Goal: Check status

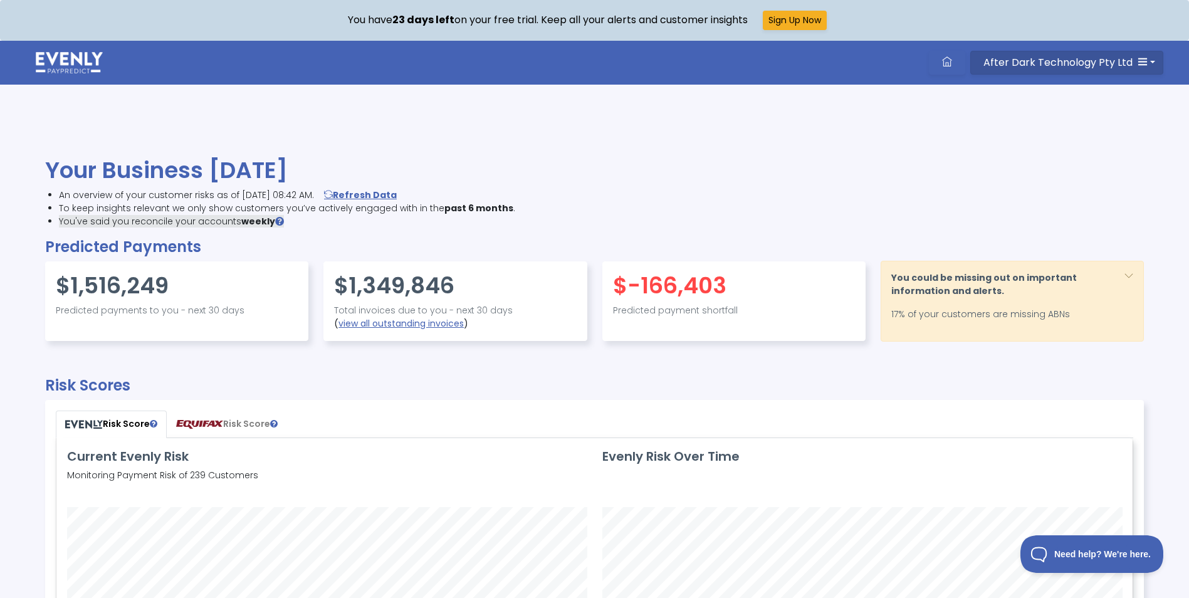
click at [1147, 58] on icon "button" at bounding box center [1143, 61] width 10 height 10
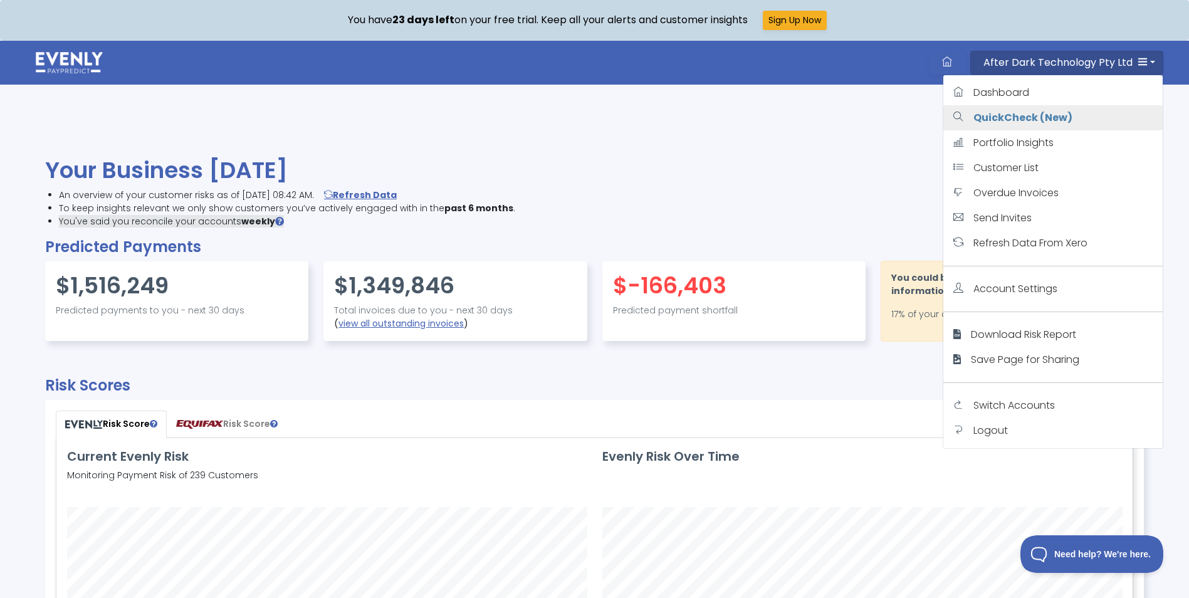
click at [1010, 110] on link "QuickCheck (New)" at bounding box center [1052, 117] width 219 height 25
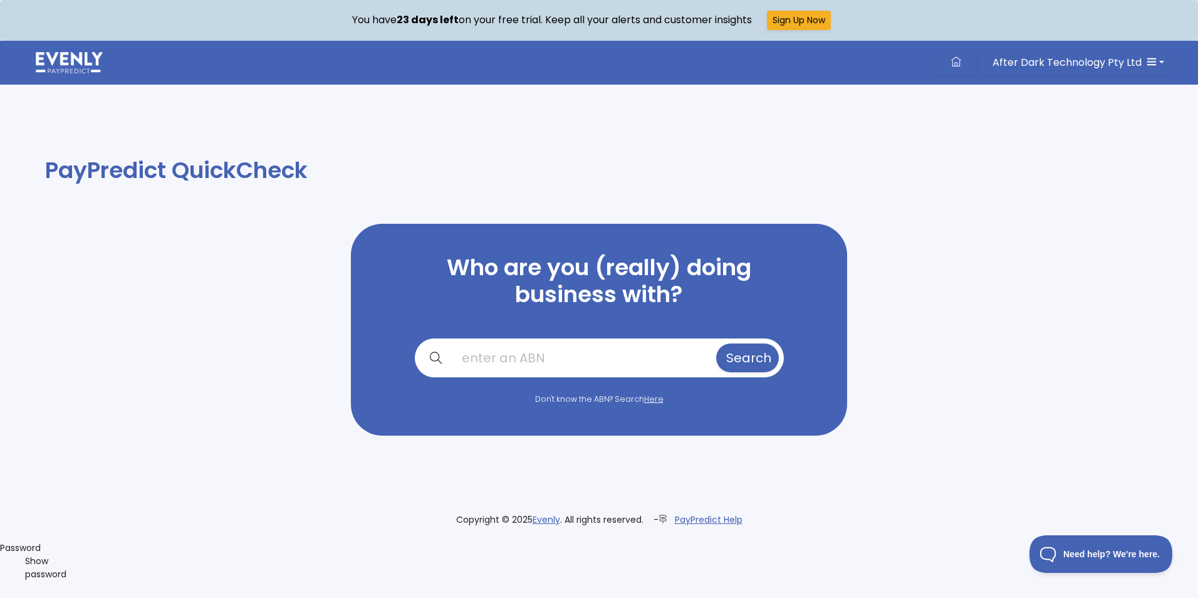
click at [612, 353] on input "text" at bounding box center [583, 357] width 262 height 29
paste input "87128110976"
type input "87128110976"
click at [726, 355] on span "Search" at bounding box center [748, 358] width 45 height 18
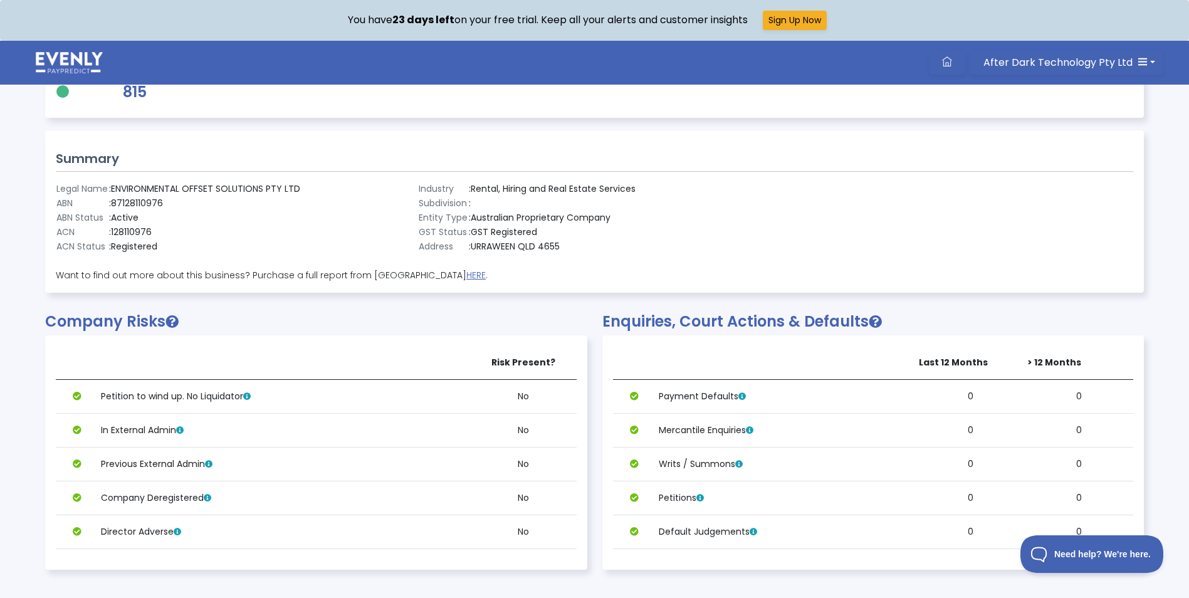
scroll to position [251, 0]
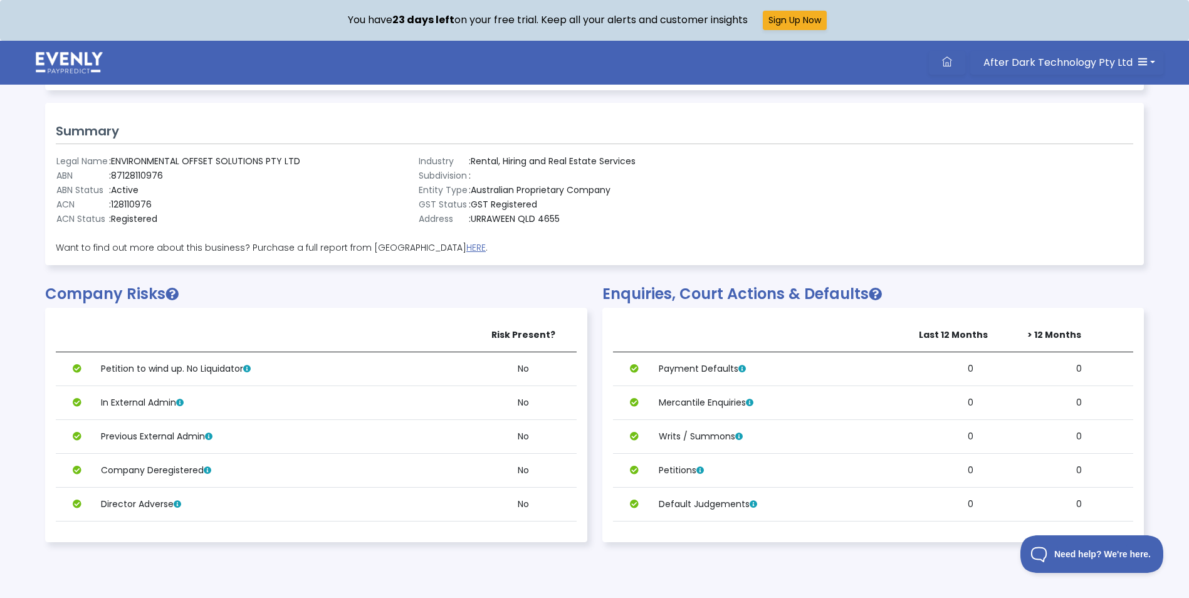
click at [867, 170] on div at bounding box center [957, 190] width 362 height 72
click at [466, 246] on link "HERE" at bounding box center [475, 247] width 19 height 13
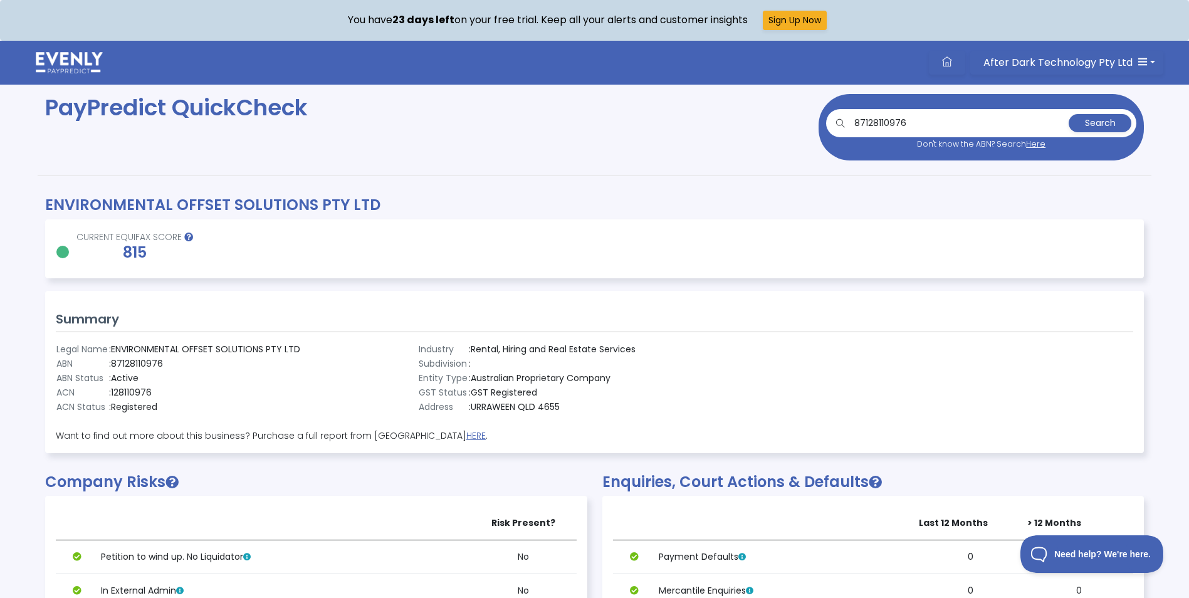
scroll to position [0, 0]
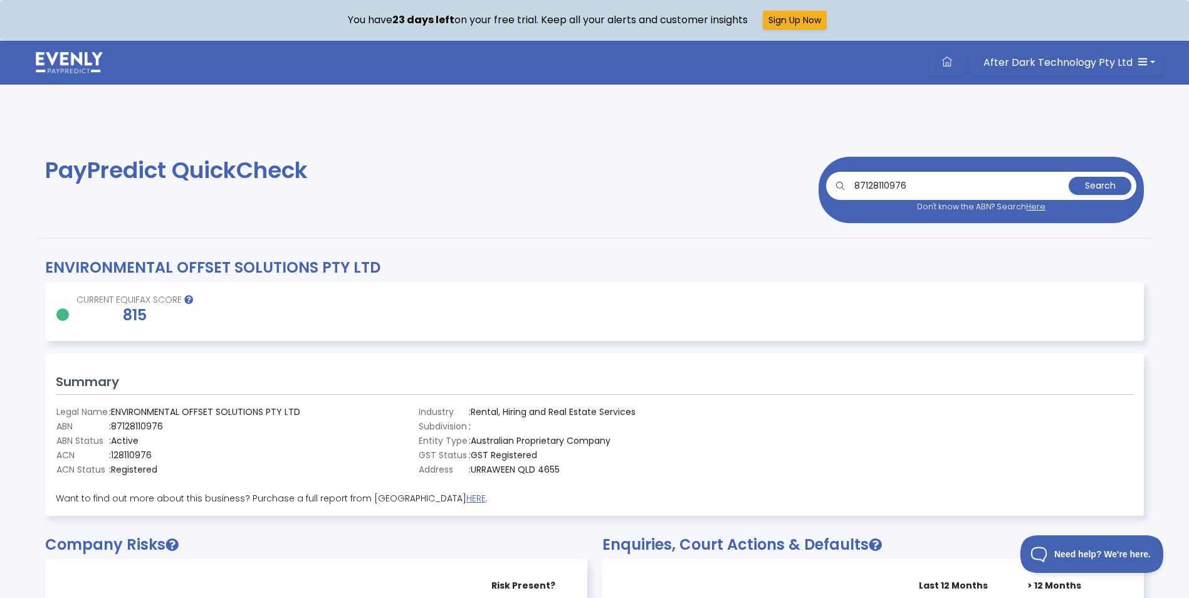
copy h2 "ENVIRONMENTAL OFFSET SOLUTIONS PTY LTD"
drag, startPoint x: 48, startPoint y: 263, endPoint x: 380, endPoint y: 263, distance: 332.2
click at [380, 263] on h2 "ENVIRONMENTAL OFFSET SOLUTIONS PTY LTD" at bounding box center [594, 268] width 1099 height 18
click at [1148, 58] on button "After Dark Technology Pty Ltd" at bounding box center [1066, 63] width 193 height 24
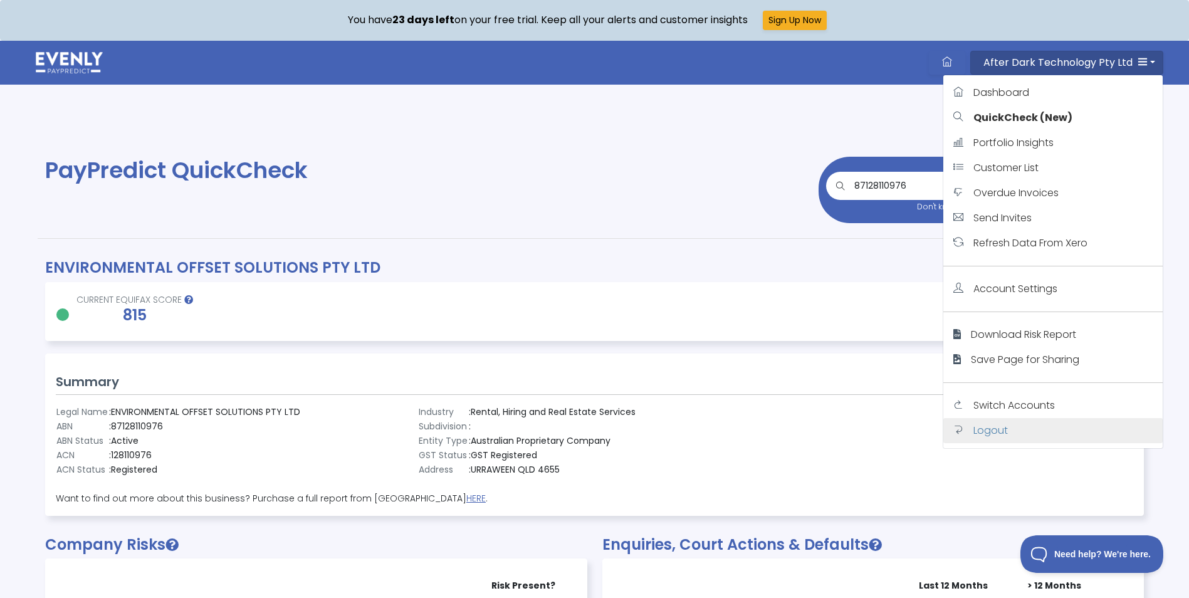
click at [980, 432] on span "Logout" at bounding box center [990, 430] width 34 height 14
